Goal: Transaction & Acquisition: Complete application form

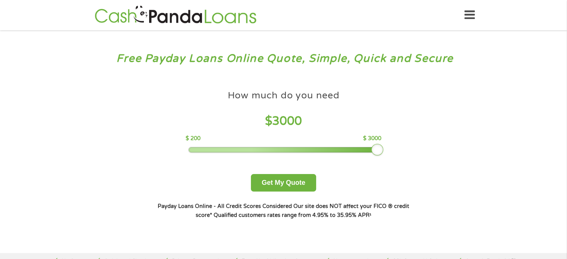
drag, startPoint x: 244, startPoint y: 150, endPoint x: 380, endPoint y: 143, distance: 136.9
click at [380, 143] on div "How much do you need $ 3000 $ 200 $ 3000" at bounding box center [284, 119] width 196 height 66
click at [290, 180] on button "Get My Quote" at bounding box center [283, 183] width 65 height 18
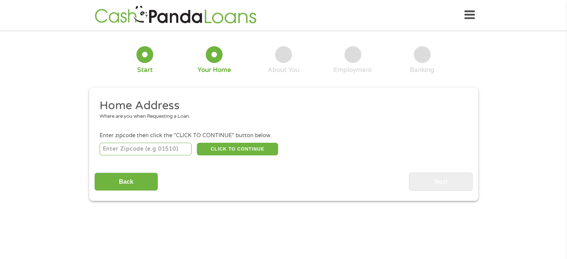
click at [129, 147] on input "number" at bounding box center [145, 149] width 92 height 13
type input "93555"
click at [250, 146] on button "CLICK TO CONTINUE" at bounding box center [237, 149] width 81 height 13
type input "93555"
type input "Ridgecrest"
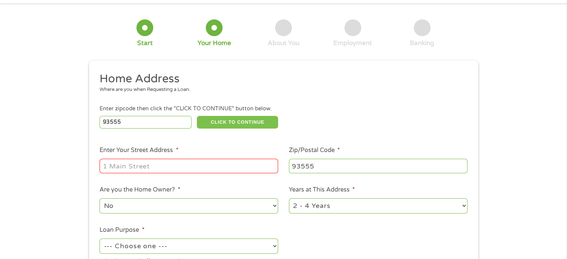
scroll to position [74, 0]
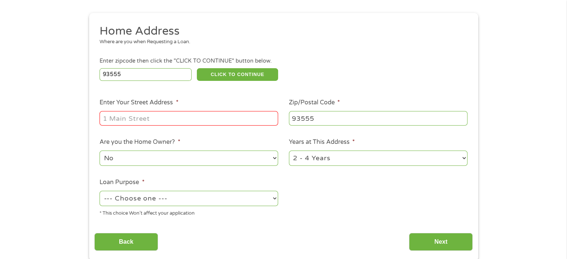
click at [194, 119] on input "Enter Your Street Address *" at bounding box center [188, 118] width 178 height 14
type input "[STREET_ADDRESS][PERSON_NAME]"
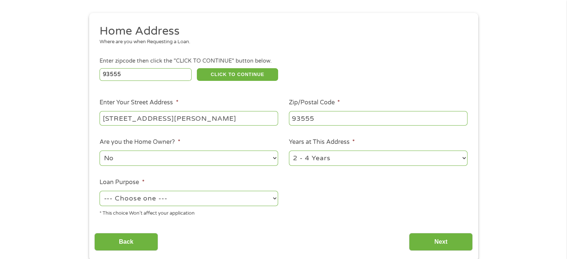
scroll to position [112, 0]
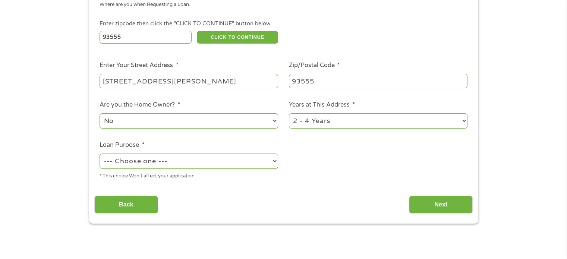
click at [274, 162] on select "--- Choose one --- Pay Bills Debt Consolidation Home Improvement Major Purchase…" at bounding box center [188, 160] width 178 height 15
select select "debtconsolidation"
click at [99, 154] on select "--- Choose one --- Pay Bills Debt Consolidation Home Improvement Major Purchase…" at bounding box center [188, 160] width 178 height 15
click at [416, 207] on input "Next" at bounding box center [441, 205] width 64 height 18
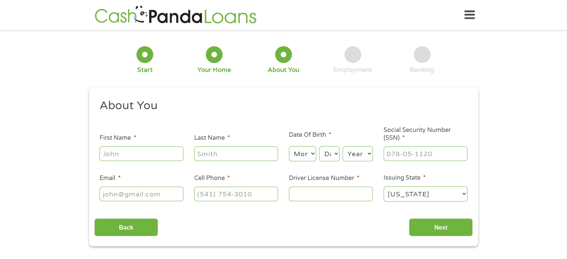
scroll to position [0, 0]
click at [118, 153] on input "First Name *" at bounding box center [141, 153] width 84 height 14
type input "[PERSON_NAME]"
type input "[EMAIL_ADDRESS][DOMAIN_NAME]"
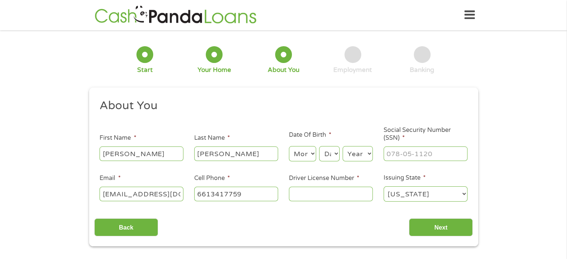
type input "[PHONE_NUMBER]"
click at [310, 153] on select "Month 1 2 3 4 5 6 7 8 9 10 11 12" at bounding box center [302, 153] width 27 height 15
select select "5"
click at [289, 146] on select "Month 1 2 3 4 5 6 7 8 9 10 11 12" at bounding box center [302, 153] width 27 height 15
click at [327, 155] on select "Day 1 2 3 4 5 6 7 8 9 10 11 12 13 14 15 16 17 18 19 20 21 22 23 24 25 26 27 28 …" at bounding box center [329, 153] width 20 height 15
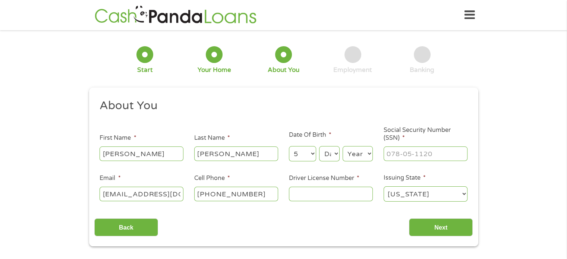
click at [365, 152] on select "Year [DATE] 2006 2005 2004 2003 2002 2001 2000 1999 1998 1997 1996 1995 1994 19…" at bounding box center [357, 153] width 30 height 15
select select "1947"
click at [342, 146] on select "Year [DATE] 2006 2005 2004 2003 2002 2001 2000 1999 1998 1997 1996 1995 1994 19…" at bounding box center [357, 153] width 30 height 15
click at [395, 155] on input "___-__-____" at bounding box center [425, 153] width 84 height 14
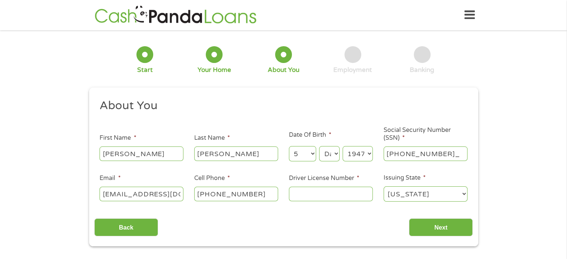
type input "545-86-8580"
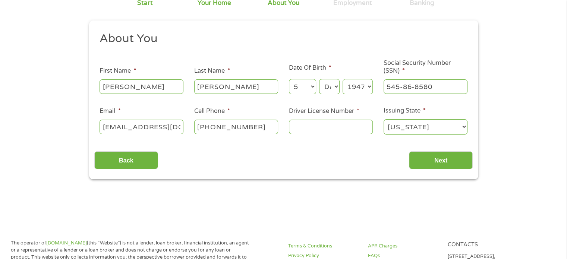
scroll to position [149, 0]
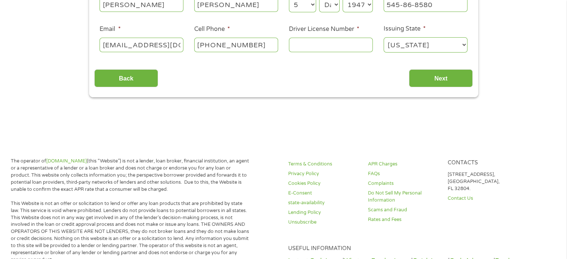
click at [322, 43] on input "Driver License Number *" at bounding box center [331, 45] width 84 height 14
type input "K0771900"
click at [421, 78] on input "Next" at bounding box center [441, 78] width 64 height 18
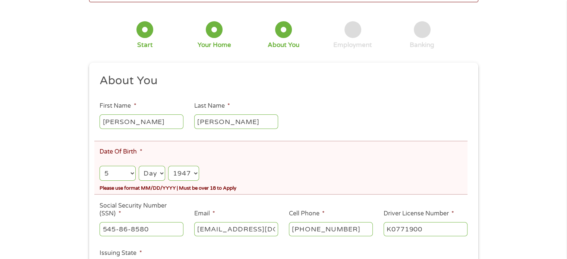
scroll to position [112, 0]
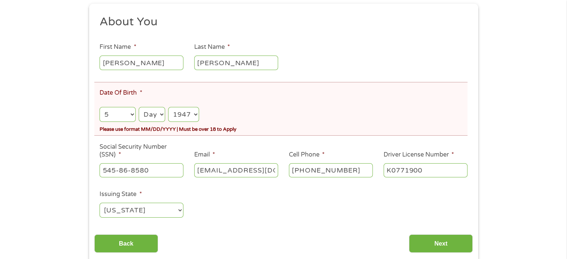
click at [130, 114] on select "Month 1 2 3 4 5 6 7 8 9 10 11 12" at bounding box center [117, 114] width 36 height 15
click at [159, 113] on select "Day 1 2 3 4 5 6 7 8 9 10 11 12 13 14 15 16 17 18 19 20 21 22 23 24 25 26 27 28 …" at bounding box center [152, 114] width 26 height 15
click at [139, 107] on select "Day 1 2 3 4 5 6 7 8 9 10 11 12 13 14 15 16 17 18 19 20 21 22 23 24 25 26 27 28 …" at bounding box center [152, 114] width 26 height 15
click at [161, 114] on select "Day 1 2 3 4 5 6 7 8 9 10 11 12 13 14 15 16 17 18 19 20 21 22 23 24 25 26 27 28 …" at bounding box center [152, 114] width 26 height 15
select select "6"
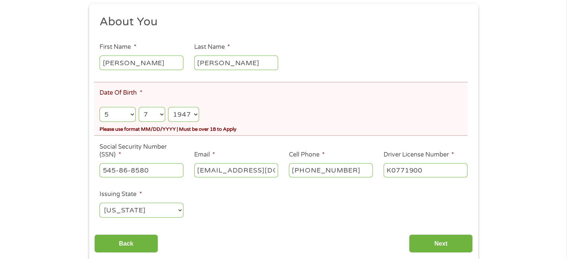
click at [139, 107] on select "Day 1 2 3 4 5 6 7 8 9 10 11 12 13 14 15 16 17 18 19 20 21 22 23 24 25 26 27 28 …" at bounding box center [152, 114] width 26 height 15
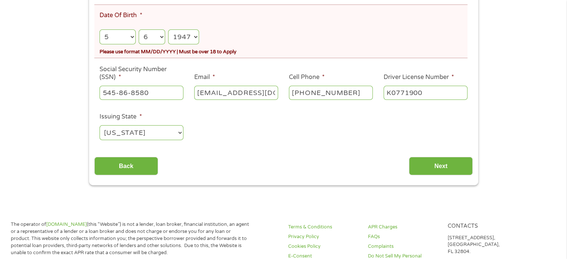
scroll to position [223, 0]
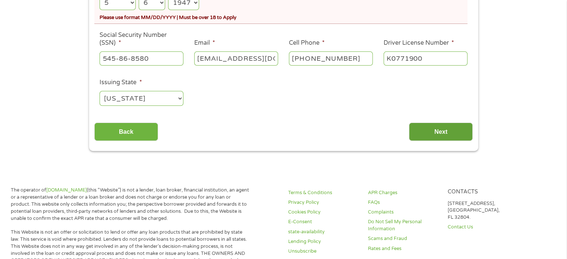
drag, startPoint x: 458, startPoint y: 131, endPoint x: 460, endPoint y: 127, distance: 4.7
click at [459, 129] on input "Next" at bounding box center [441, 132] width 64 height 18
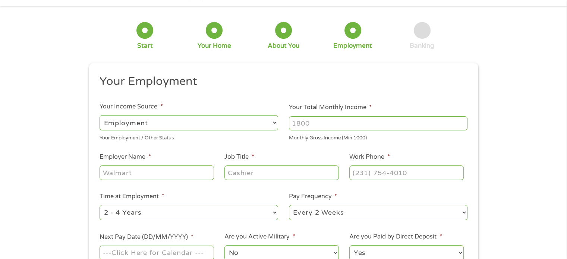
scroll to position [37, 0]
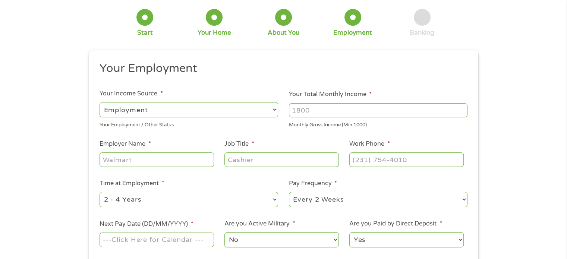
click at [158, 105] on select "--- Choose one --- Employment [DEMOGRAPHIC_DATA] Benefits" at bounding box center [188, 109] width 178 height 15
select select "benefits"
click at [99, 102] on select "--- Choose one --- Employment [DEMOGRAPHIC_DATA] Benefits" at bounding box center [188, 109] width 178 height 15
type input "Other"
type input "[PHONE_NUMBER]"
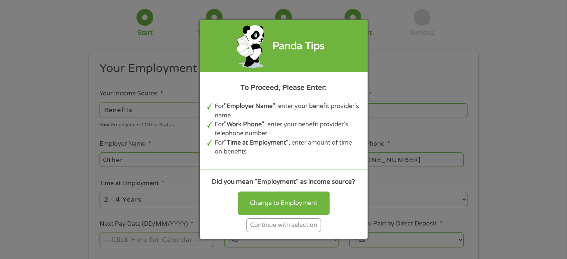
click at [444, 57] on div "Panda Tips To Proceed, Please Enter: For "Employer Name" , enter your benefit p…" at bounding box center [283, 129] width 567 height 259
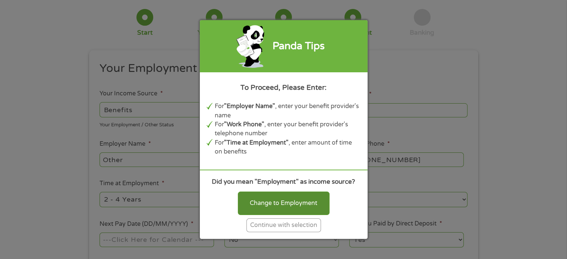
click at [261, 206] on div "Change to Employment" at bounding box center [284, 202] width 92 height 23
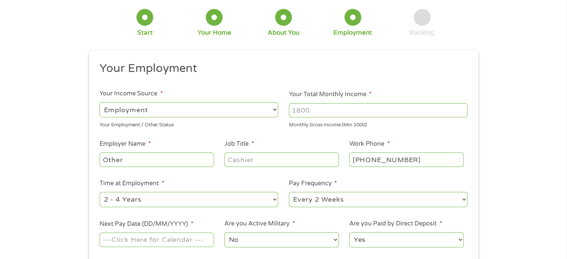
click at [177, 105] on select "--- Choose one --- Employment [DEMOGRAPHIC_DATA] Benefits" at bounding box center [188, 109] width 178 height 15
click at [175, 108] on select "--- Choose one --- Employment [DEMOGRAPHIC_DATA] Benefits" at bounding box center [188, 109] width 178 height 15
click at [155, 108] on select "--- Choose one --- Employment [DEMOGRAPHIC_DATA] Benefits" at bounding box center [188, 109] width 178 height 15
select select "fullTime"
click at [99, 102] on select "--- Choose one --- Employment [DEMOGRAPHIC_DATA] Benefits" at bounding box center [188, 109] width 178 height 15
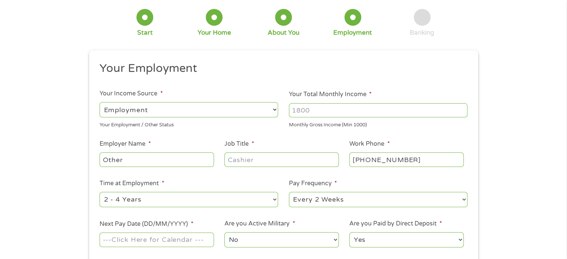
click at [161, 107] on select "--- Choose one --- Employment [DEMOGRAPHIC_DATA] Benefits" at bounding box center [188, 109] width 178 height 15
click at [161, 108] on select "--- Choose one --- Employment [DEMOGRAPHIC_DATA] Benefits" at bounding box center [188, 109] width 178 height 15
click at [314, 111] on input "Your Total Monthly Income *" at bounding box center [378, 110] width 178 height 14
type input "3300"
click at [145, 158] on input "Other" at bounding box center [156, 159] width 114 height 14
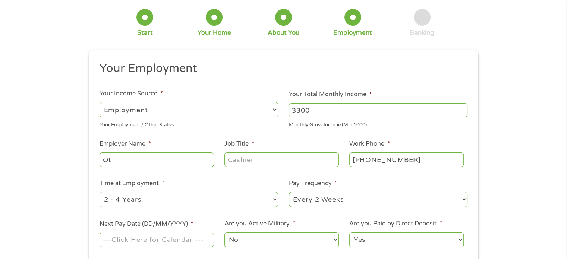
type input "O"
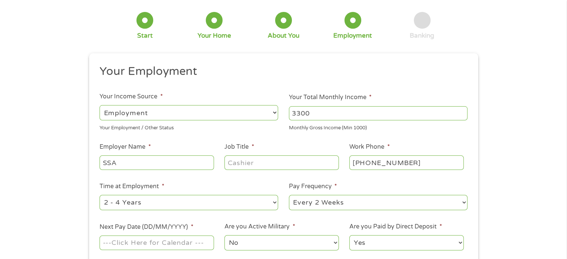
scroll to position [74, 0]
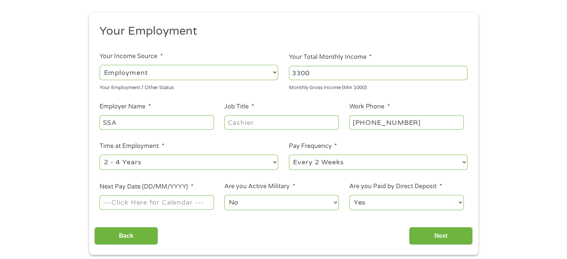
type input "SSA"
click at [237, 122] on input "Job Title *" at bounding box center [281, 122] width 114 height 14
type input "RETIRED"
click at [270, 165] on select "--- Choose one --- 1 Year or less 1 - 2 Years 2 - 4 Years Over 4 Years" at bounding box center [188, 162] width 178 height 15
select select "60months"
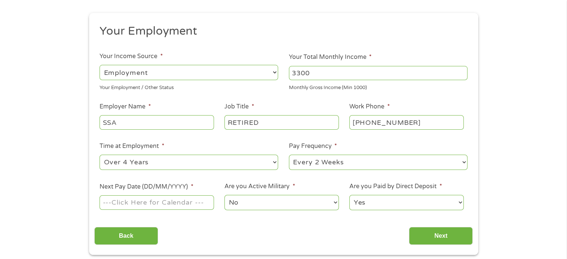
click at [99, 155] on select "--- Choose one --- 1 Year or less 1 - 2 Years 2 - 4 Years Over 4 Years" at bounding box center [188, 162] width 178 height 15
click at [461, 162] on select "--- Choose one --- Every 2 Weeks Every Week Monthly Semi-Monthly" at bounding box center [378, 162] width 178 height 15
select select "monthly"
click at [289, 155] on select "--- Choose one --- Every 2 Weeks Every Week Monthly Semi-Monthly" at bounding box center [378, 162] width 178 height 15
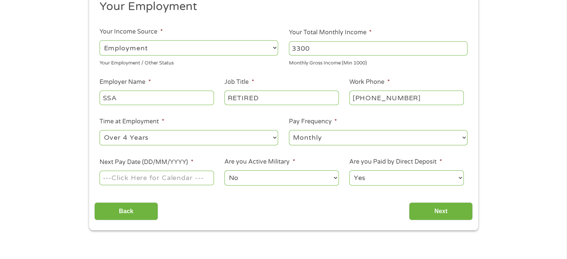
scroll to position [112, 0]
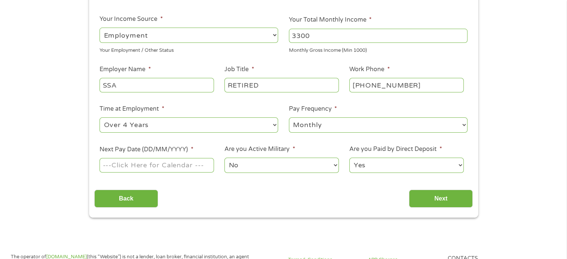
click at [206, 165] on input "Next Pay Date (DD/MM/YYYY) *" at bounding box center [156, 165] width 114 height 14
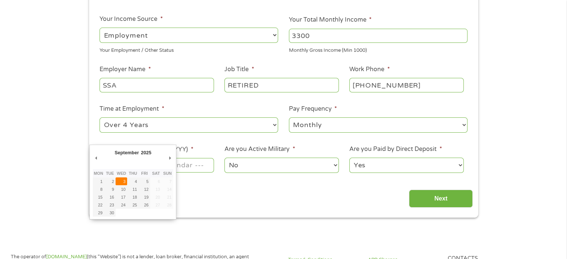
type input "[DATE]"
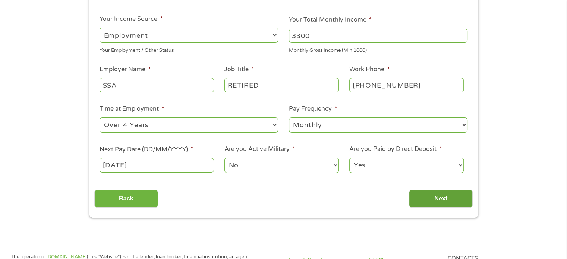
click at [429, 198] on input "Next" at bounding box center [441, 199] width 64 height 18
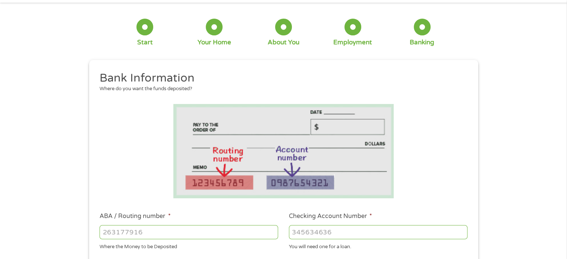
scroll to position [74, 0]
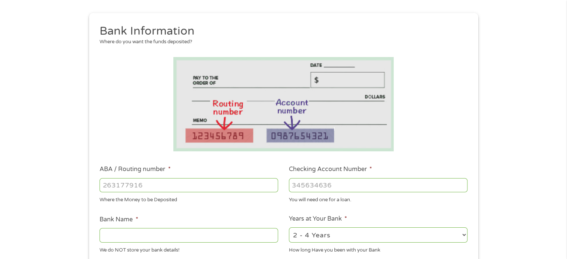
click at [118, 187] on input "ABA / Routing number *" at bounding box center [188, 185] width 178 height 14
type input "122235821"
type input "US BANK NA"
type input "122235821"
click at [299, 181] on input "Checking Account Number *" at bounding box center [378, 185] width 178 height 14
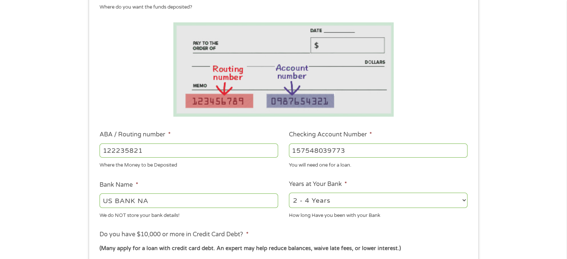
scroll to position [149, 0]
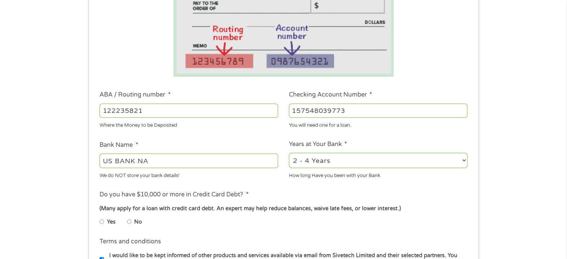
type input "157548039773"
click at [462, 160] on select "2 - 4 Years 6 - 12 Months 1 - 2 Years Over 4 Years" at bounding box center [378, 160] width 178 height 15
select select "60months"
click at [289, 153] on select "2 - 4 Years 6 - 12 Months 1 - 2 Years Over 4 Years" at bounding box center [378, 160] width 178 height 15
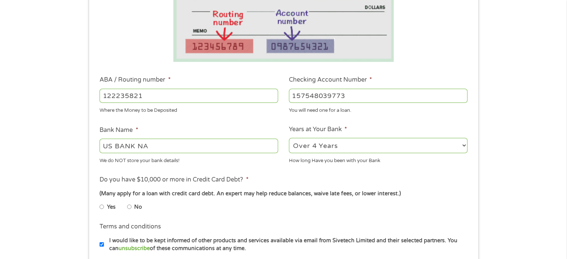
scroll to position [186, 0]
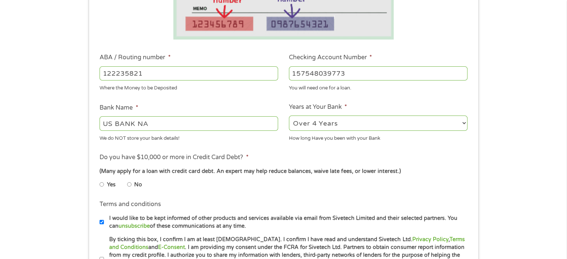
click at [102, 186] on input "Yes" at bounding box center [101, 184] width 4 height 12
radio input "true"
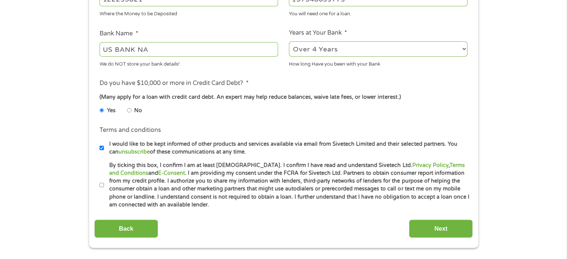
scroll to position [261, 0]
click at [101, 184] on input "By ticking this box, I confirm I am at least [DEMOGRAPHIC_DATA]. I confirm I ha…" at bounding box center [101, 185] width 4 height 12
checkbox input "true"
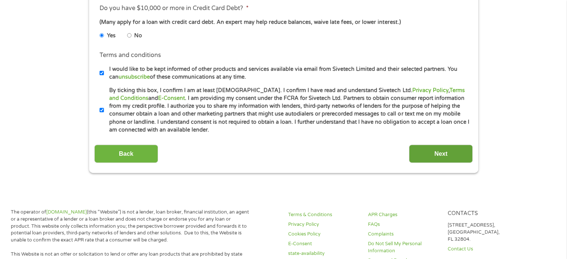
click at [431, 154] on input "Next" at bounding box center [441, 154] width 64 height 18
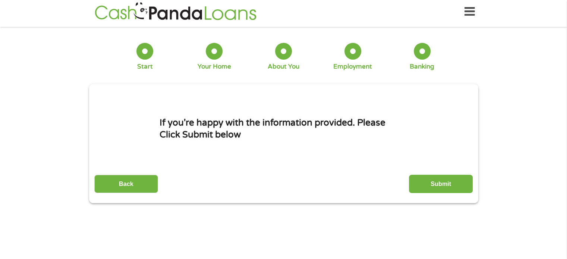
scroll to position [0, 0]
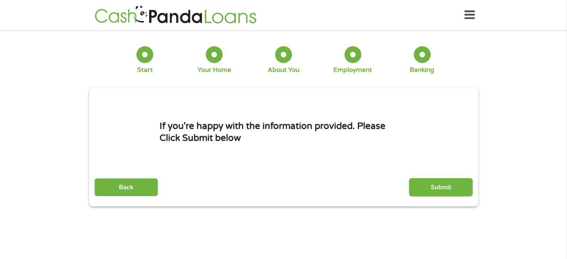
click at [450, 189] on input "Submit" at bounding box center [441, 187] width 64 height 18
